Goal: Find specific page/section: Find specific page/section

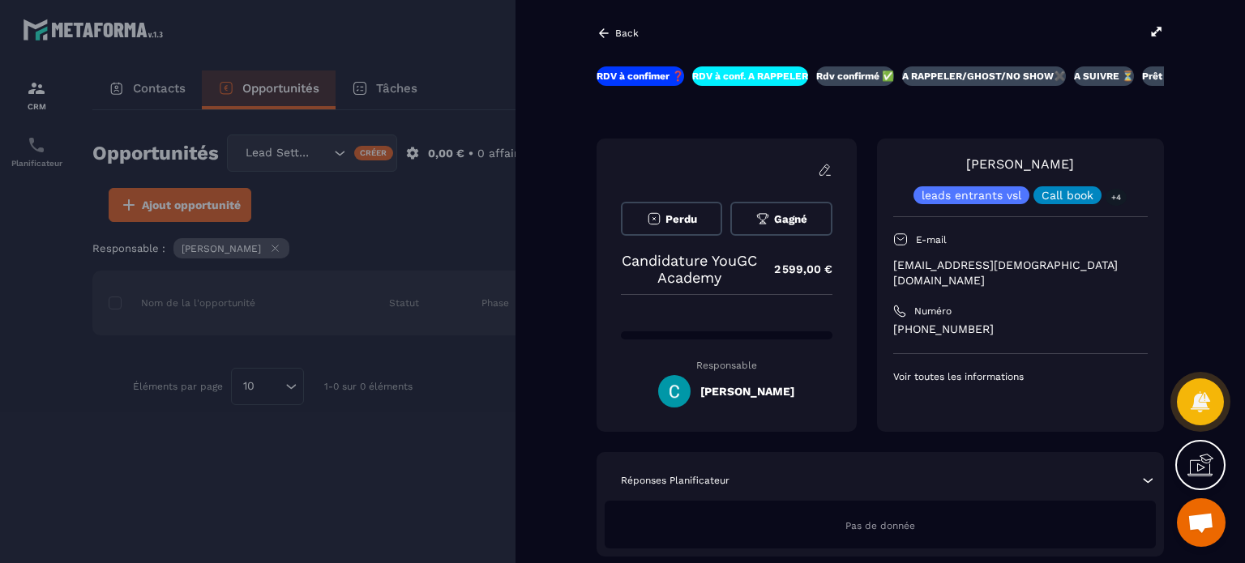
click at [472, 246] on div at bounding box center [622, 281] width 1245 height 563
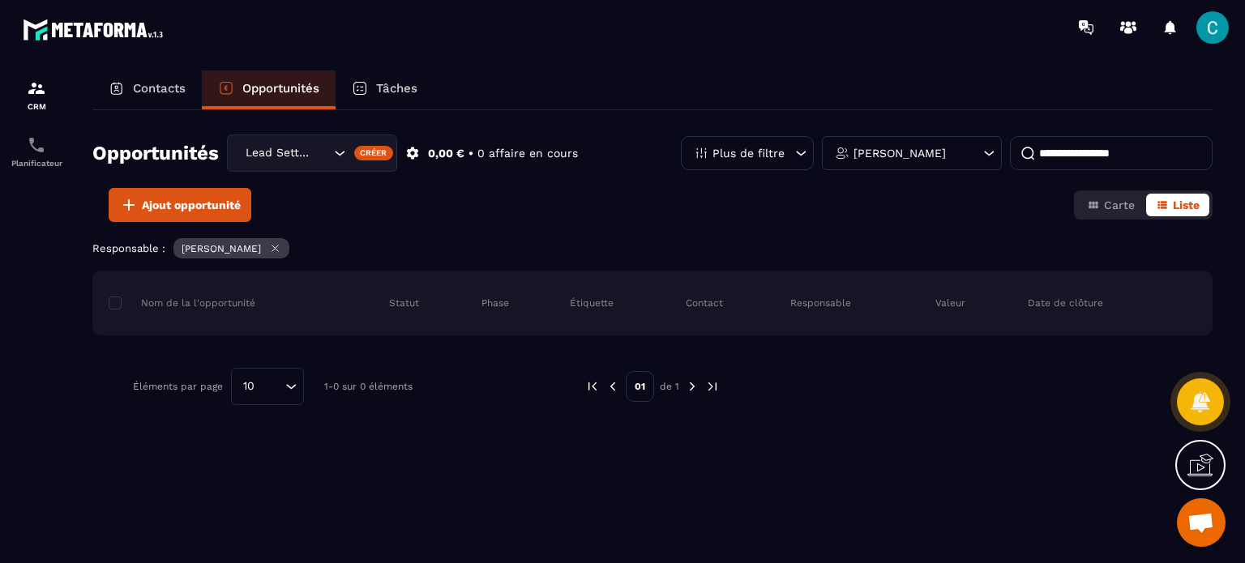
click at [338, 156] on icon "Search for option" at bounding box center [339, 153] width 16 height 16
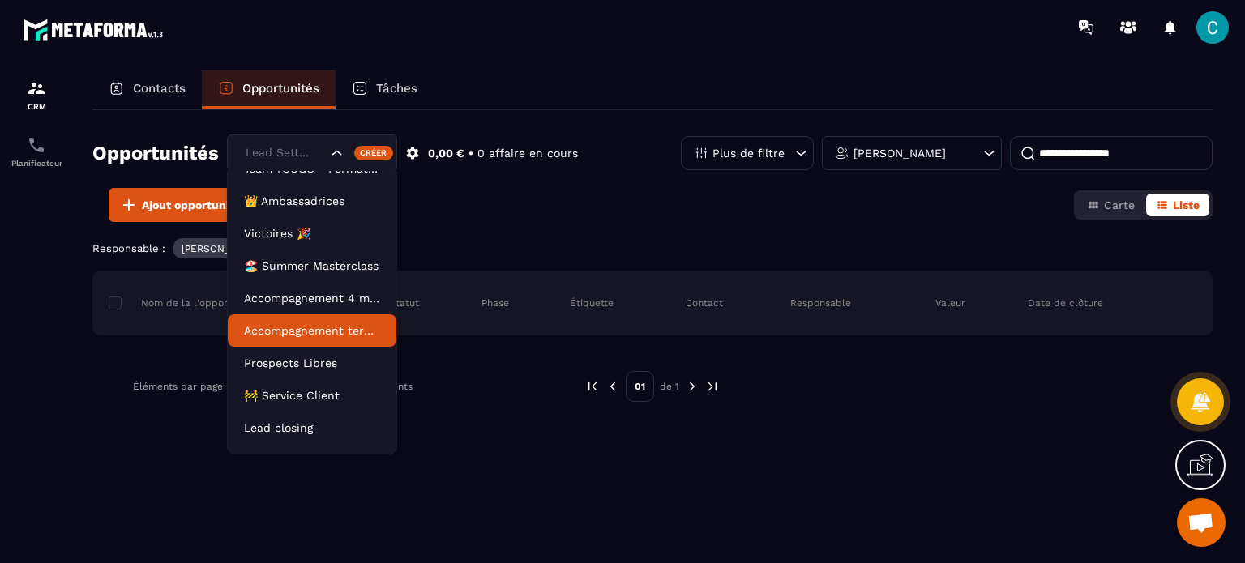
scroll to position [73, 0]
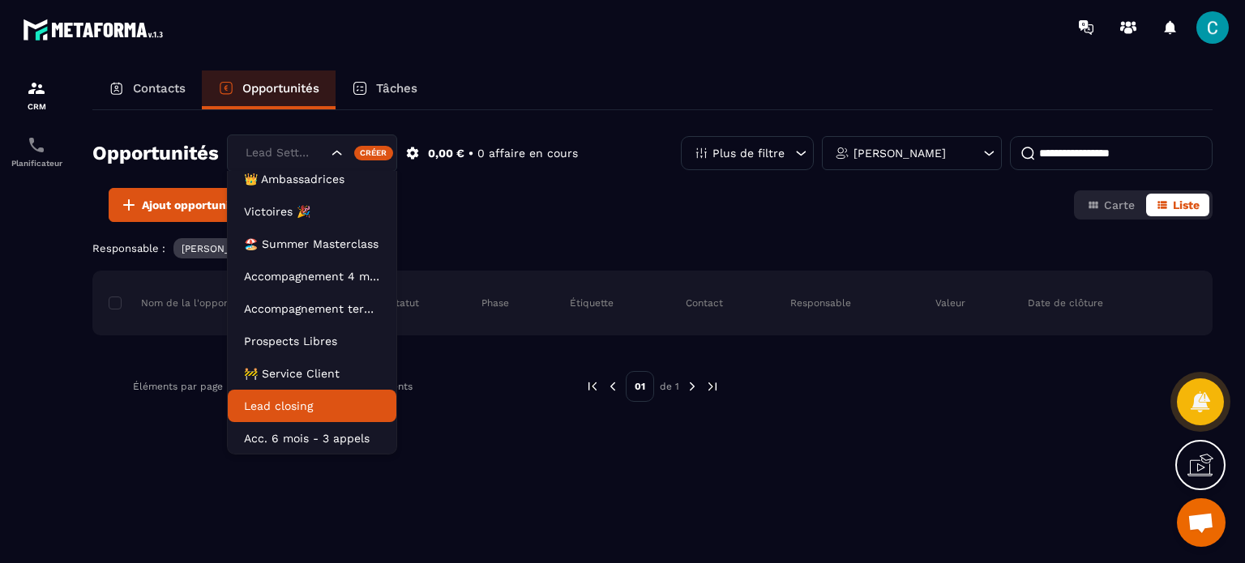
click at [298, 411] on p "Lead closing" at bounding box center [312, 406] width 136 height 16
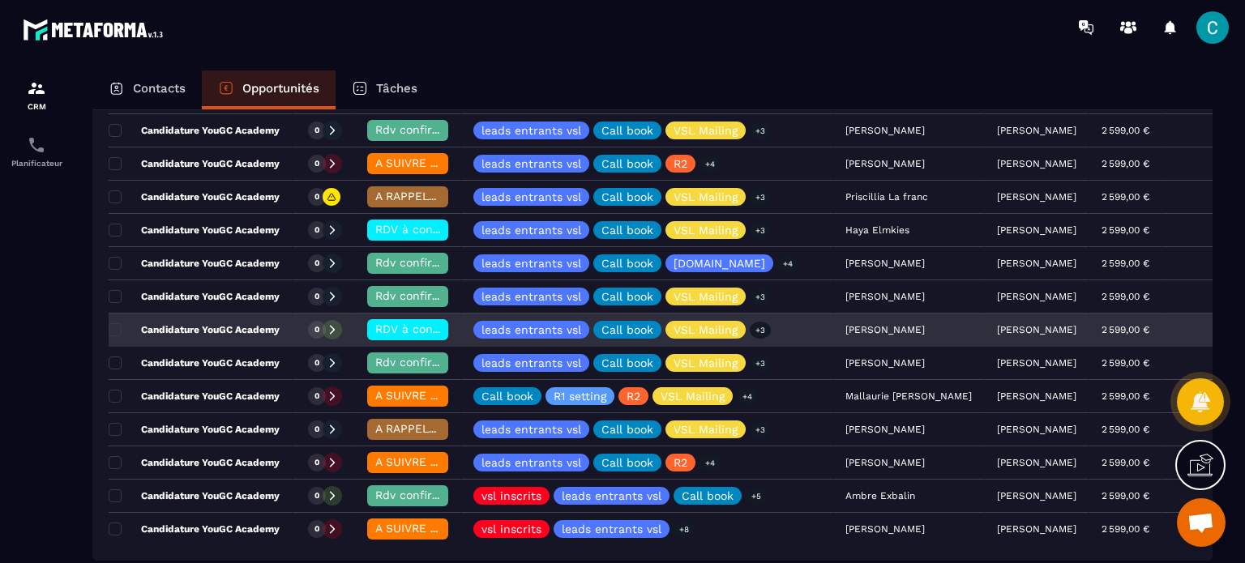
scroll to position [243, 0]
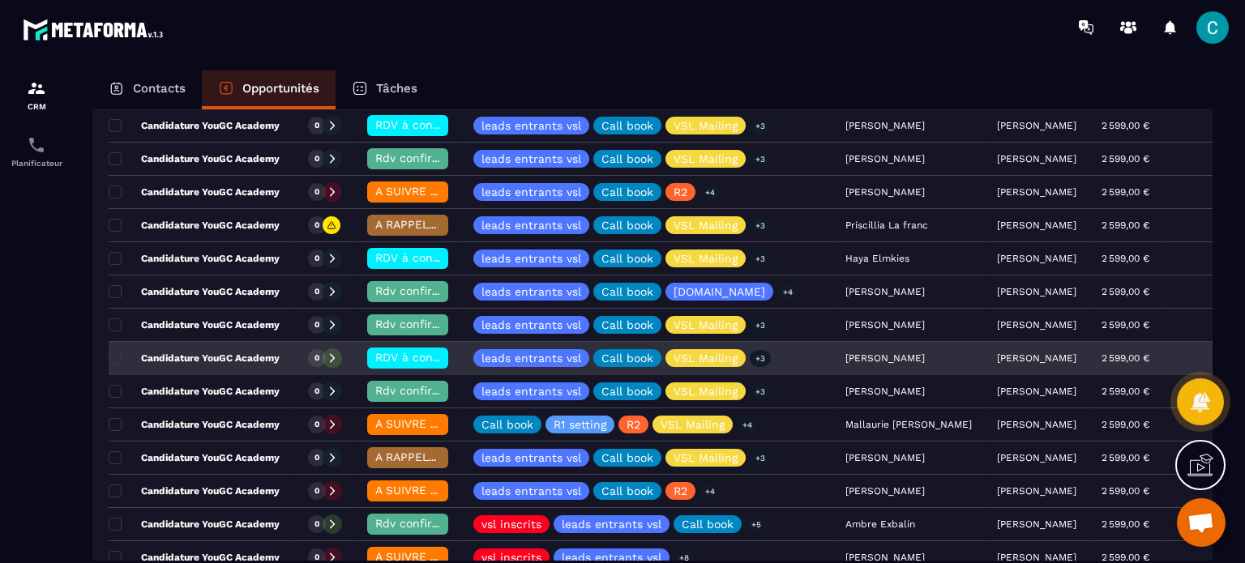
click at [449, 354] on div "RDV à conf. A RAPPELER" at bounding box center [408, 359] width 106 height 32
click at [455, 354] on div "RDV à conf. A RAPPELER" at bounding box center [408, 359] width 106 height 32
click at [245, 362] on p "Candidature YouGC Academy" at bounding box center [194, 358] width 171 height 13
